Goal: Go to known website: Access a specific website the user already knows

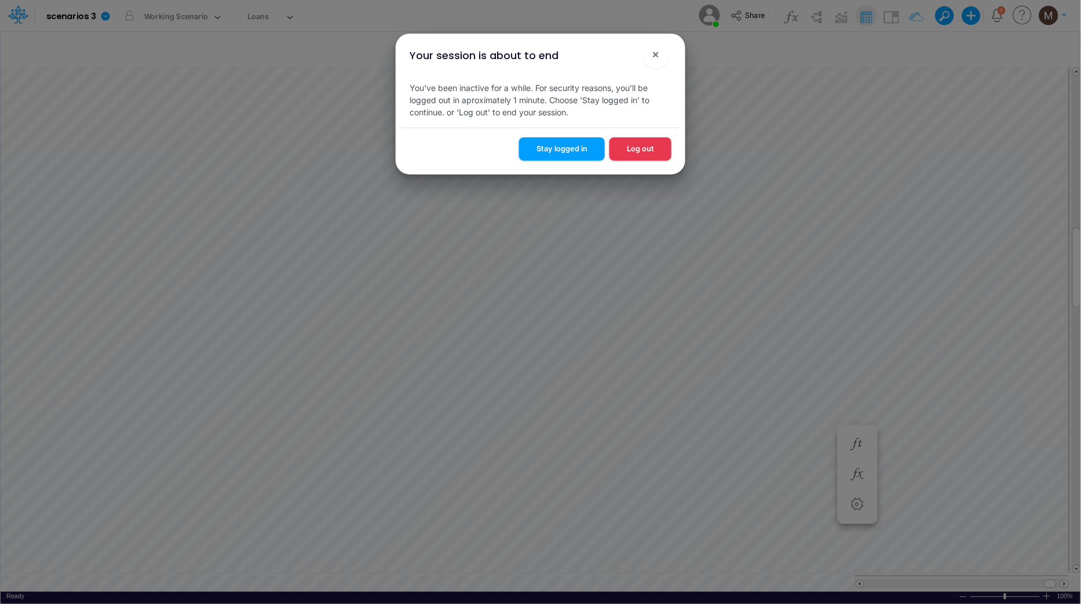
scroll to position [0, 1]
